Goal: Information Seeking & Learning: Understand process/instructions

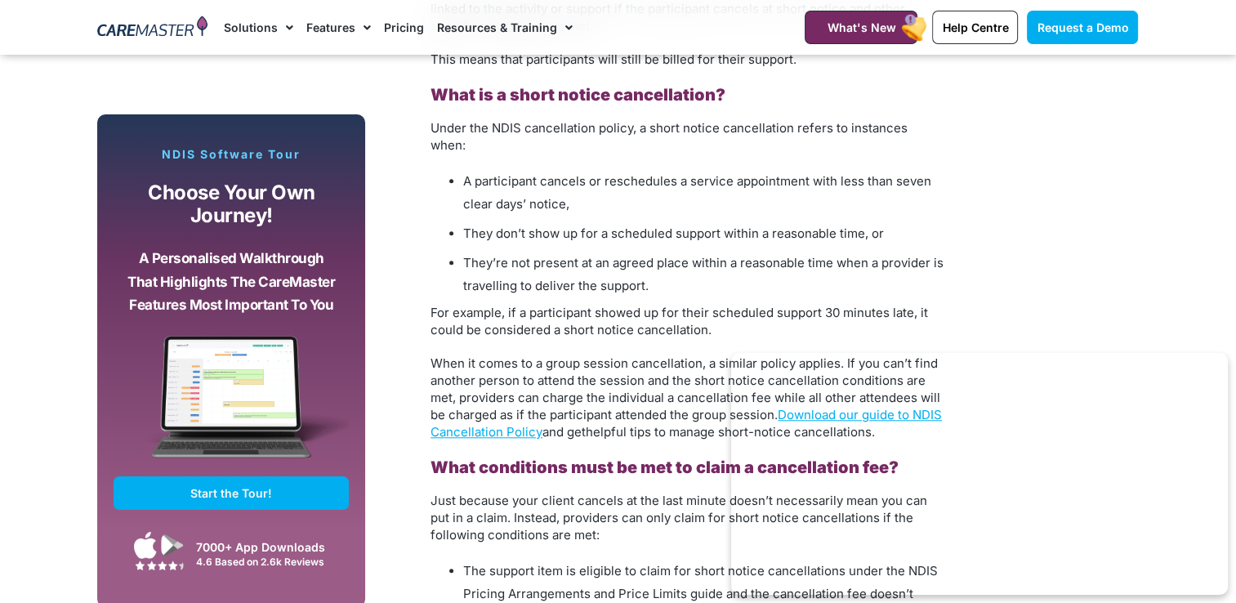
click at [463, 170] on li "A participant cancels or reschedules a service appointment with less than seven…" at bounding box center [704, 193] width 482 height 46
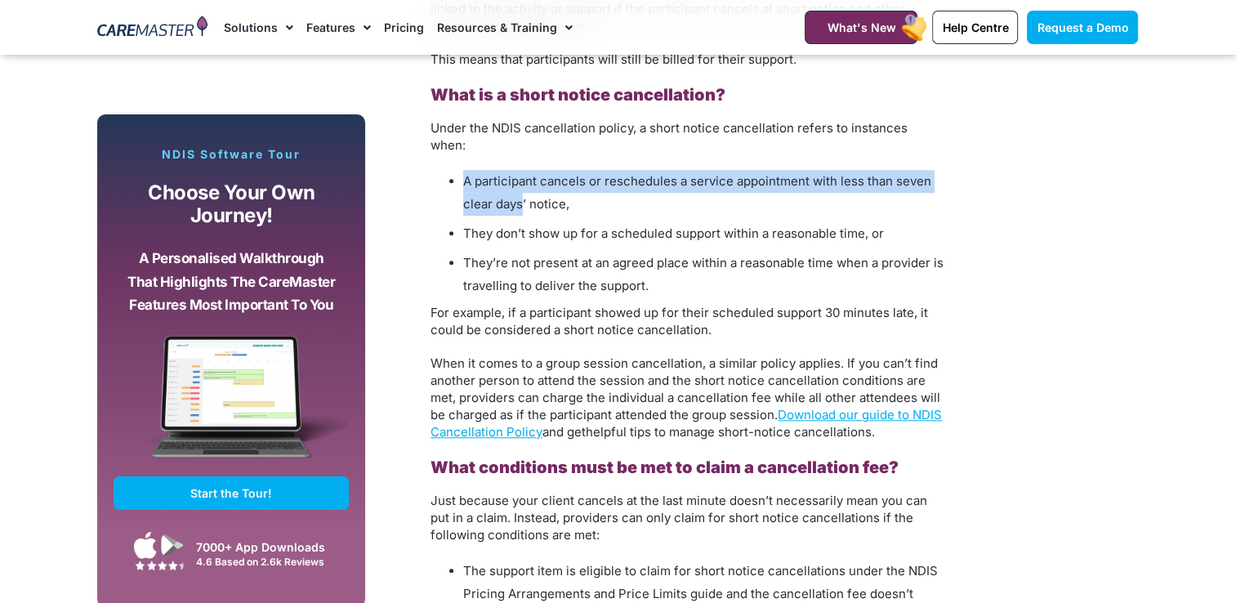
drag, startPoint x: 449, startPoint y: 162, endPoint x: 520, endPoint y: 190, distance: 77.1
click at [520, 190] on ul "A participant cancels or reschedules a service appointment with less than seven…" at bounding box center [688, 233] width 515 height 127
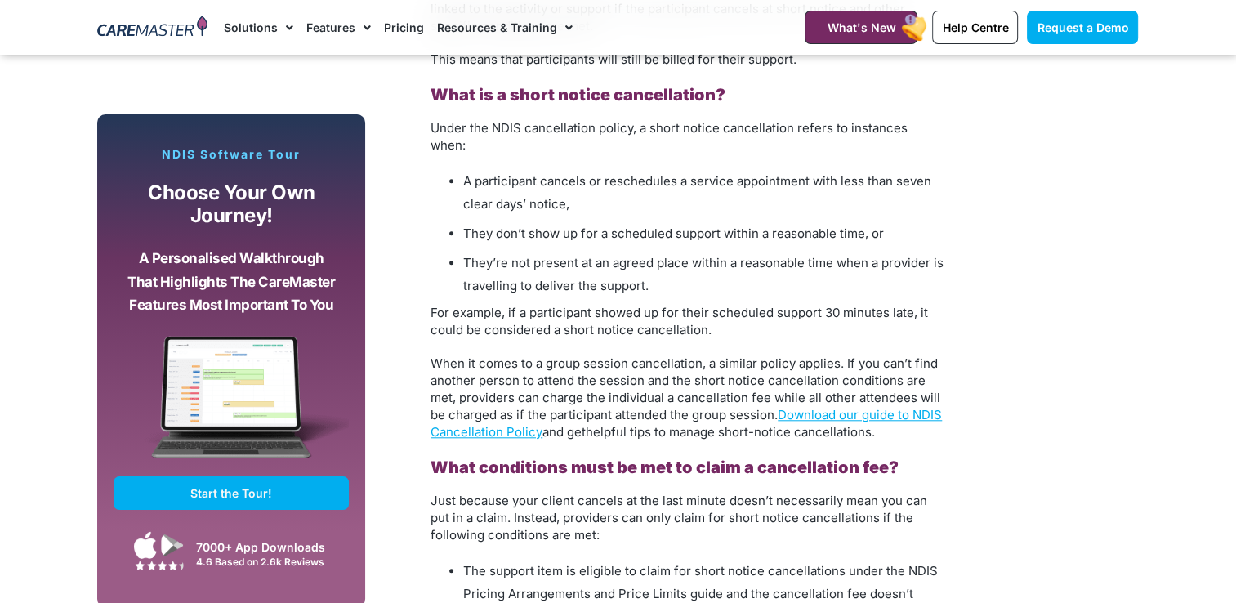
click at [656, 275] on li "They’re not present at an agreed place within a reasonable time when a provider…" at bounding box center [704, 275] width 482 height 46
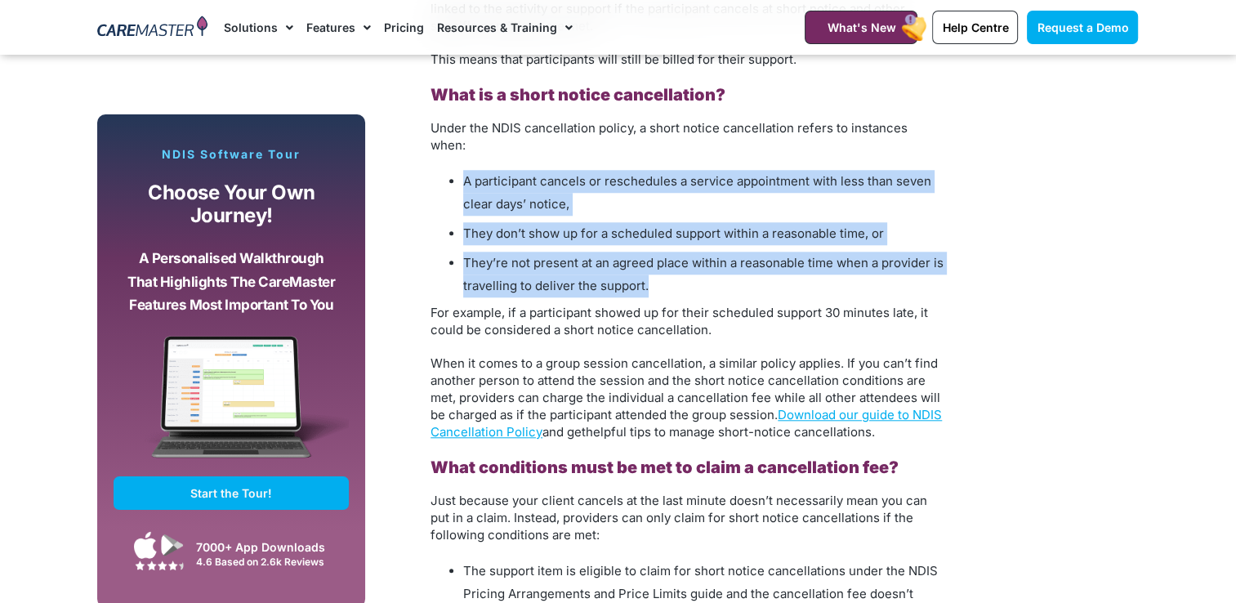
drag, startPoint x: 449, startPoint y: 165, endPoint x: 685, endPoint y: 264, distance: 256.0
click at [685, 264] on ul "A participant cancels or reschedules a service appointment with less than seven…" at bounding box center [688, 233] width 515 height 127
drag, startPoint x: 685, startPoint y: 264, endPoint x: 574, endPoint y: 232, distance: 115.6
copy ul "A participant cancels or reschedules a service appointment with less than seven…"
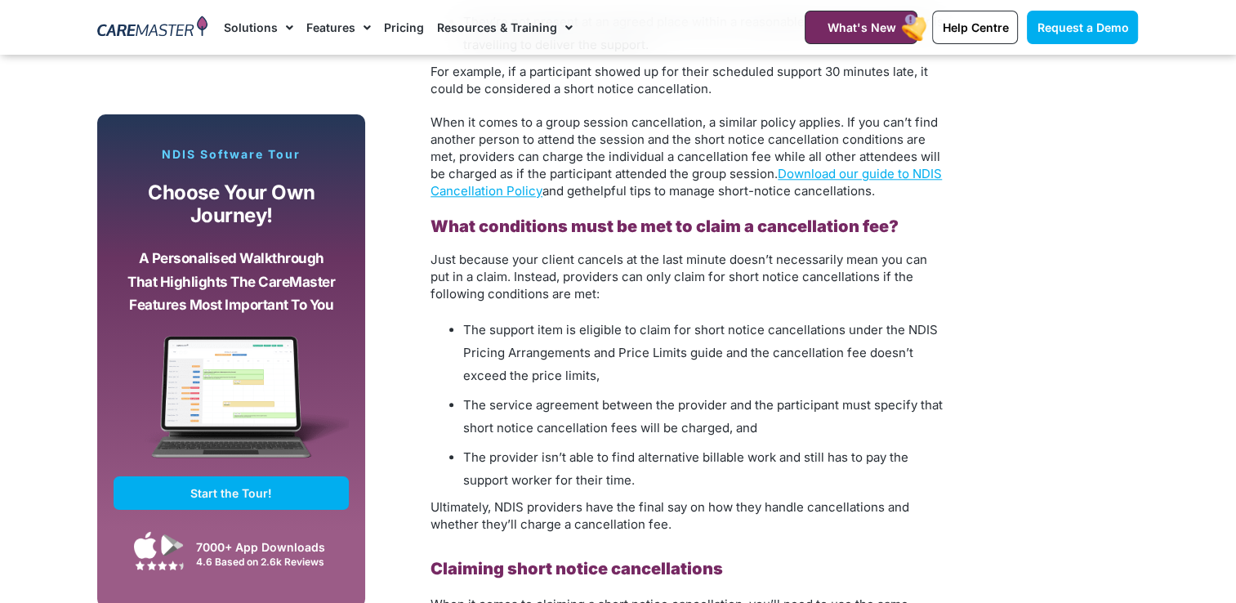
scroll to position [1716, 0]
